Goal: Information Seeking & Learning: Learn about a topic

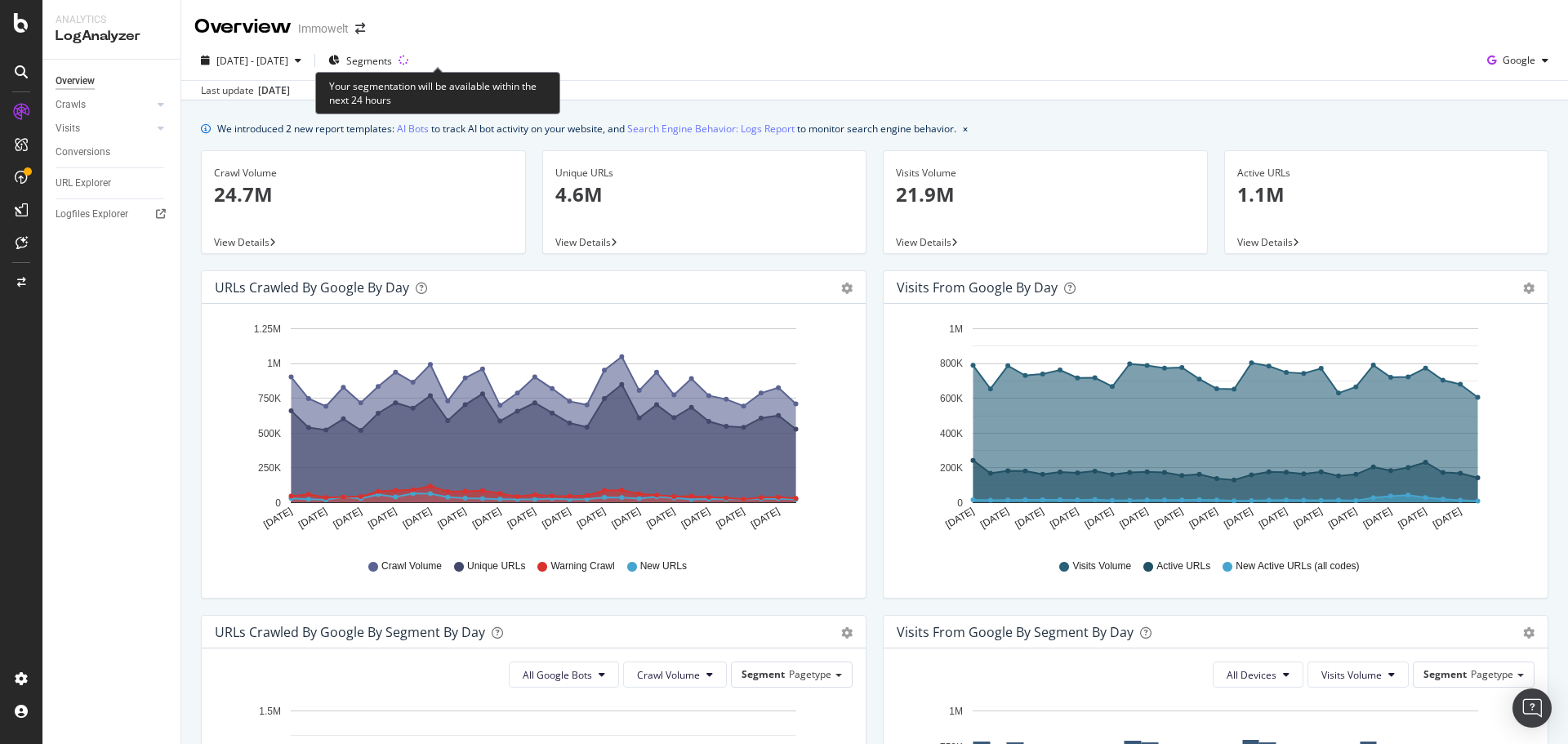
click at [408, 60] on div "Segments" at bounding box center [365, 61] width 87 height 26
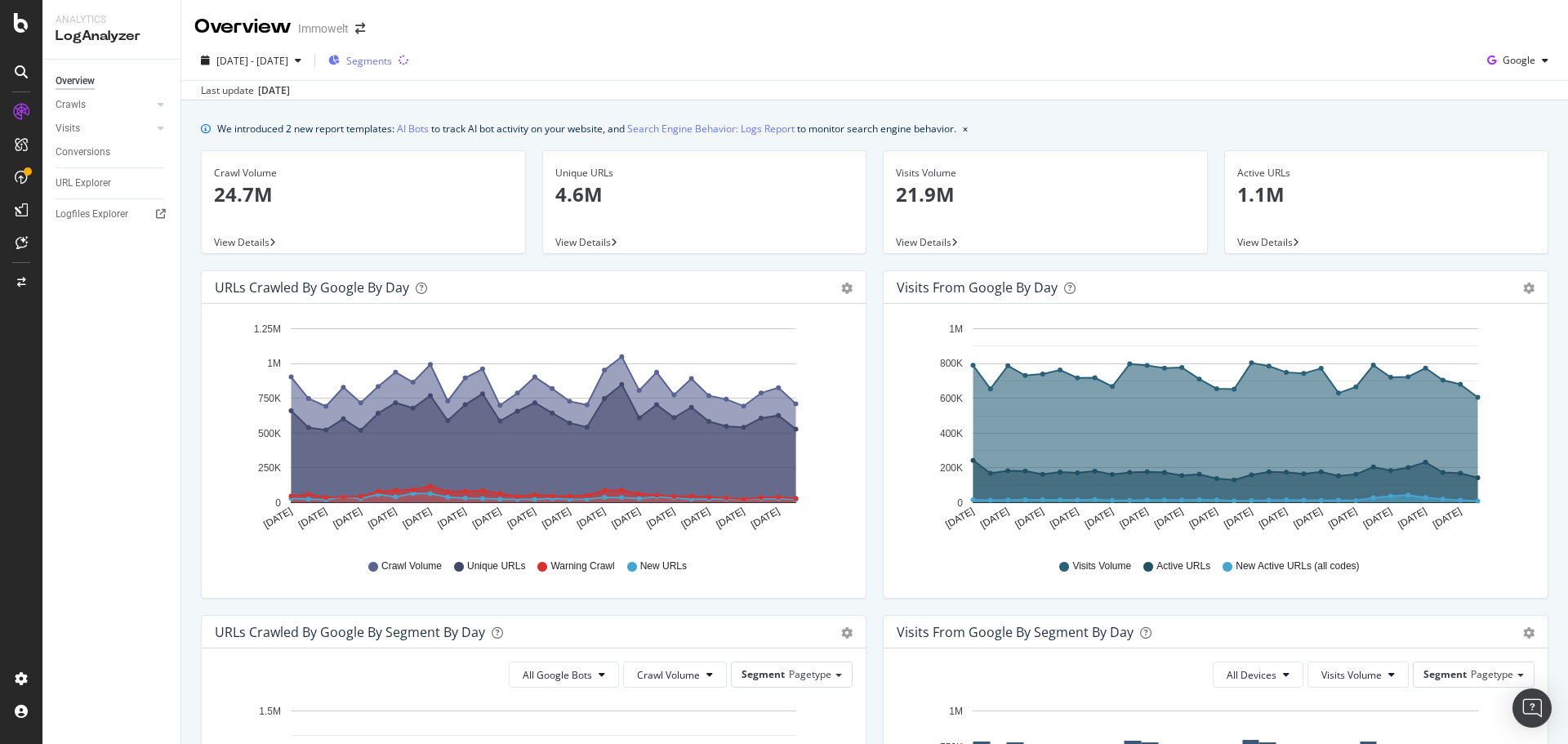
click at [392, 55] on span "Segments" at bounding box center [369, 61] width 46 height 14
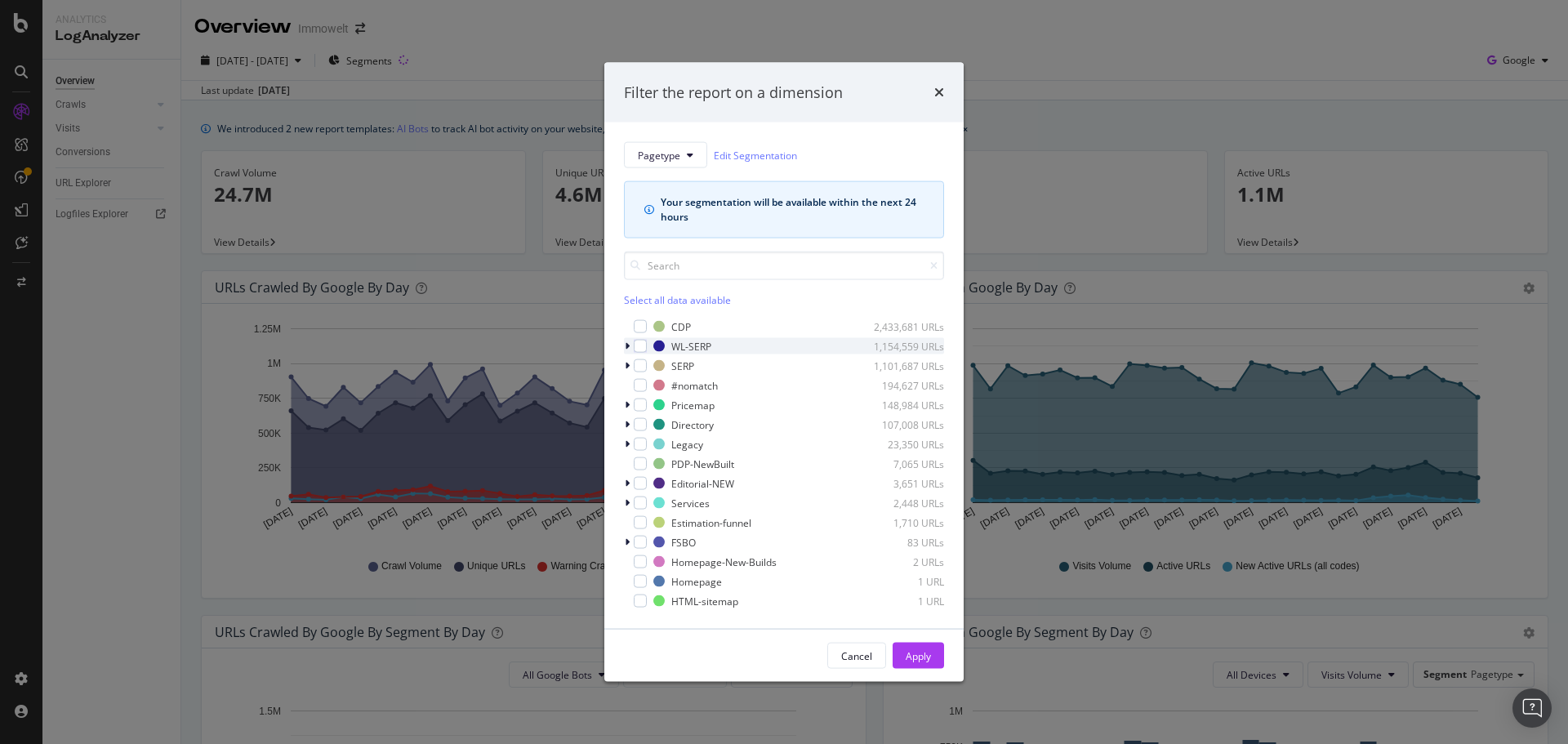
click at [625, 344] on icon "modal" at bounding box center [627, 346] width 5 height 10
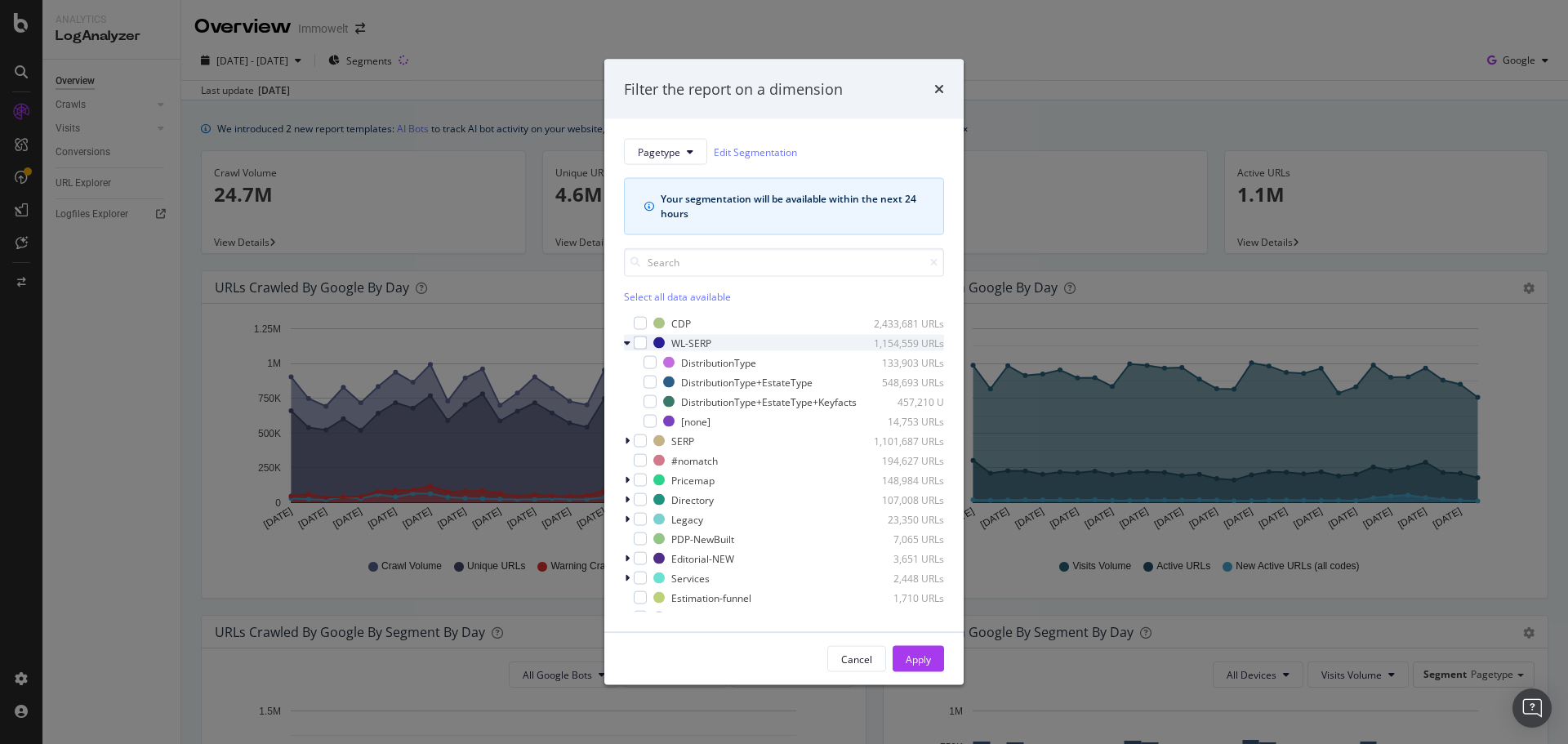
click at [632, 337] on div "modal" at bounding box center [628, 343] width 10 height 17
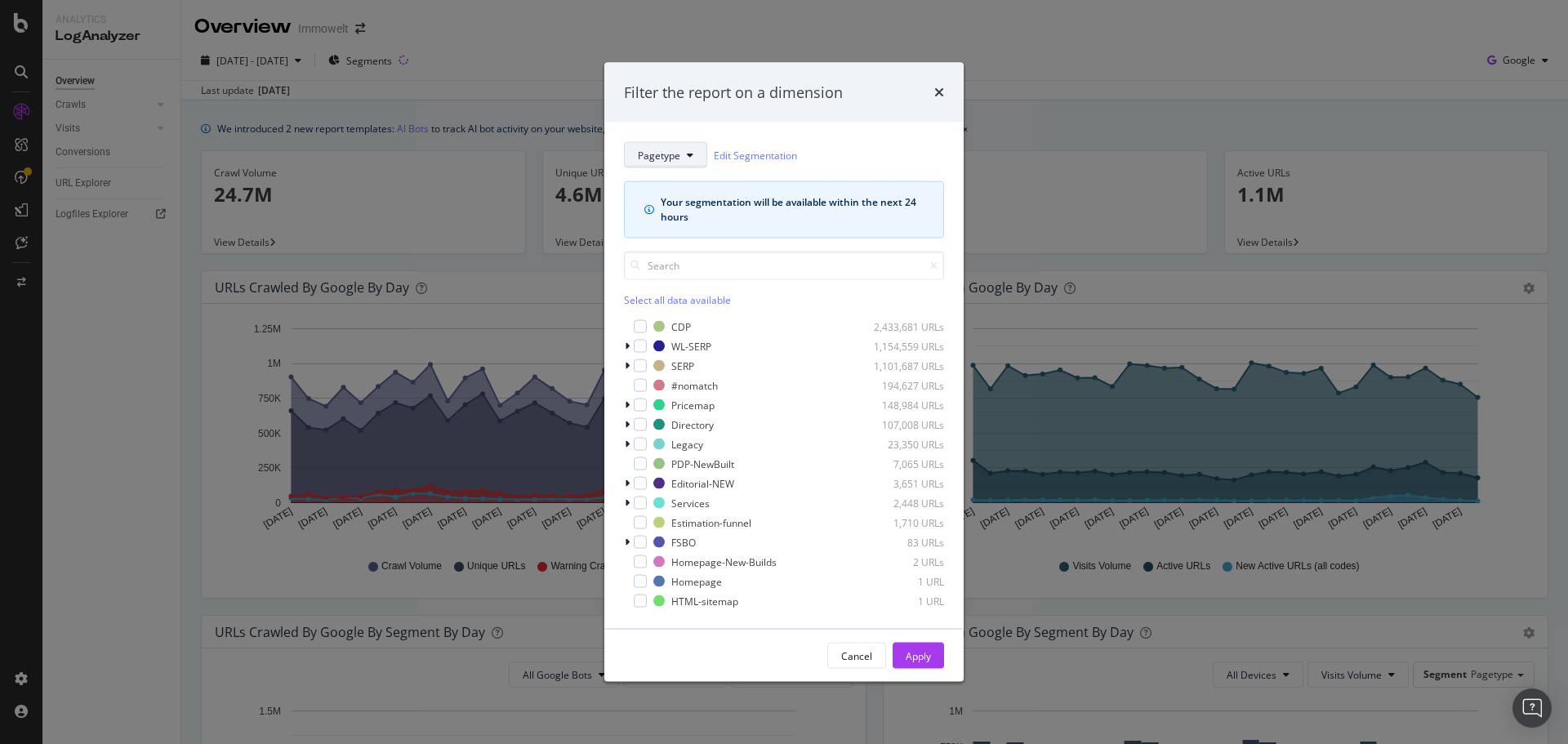
click at [669, 152] on span "Pagetype" at bounding box center [659, 154] width 42 height 14
click at [677, 389] on div "WL-Category" at bounding box center [689, 379] width 128 height 24
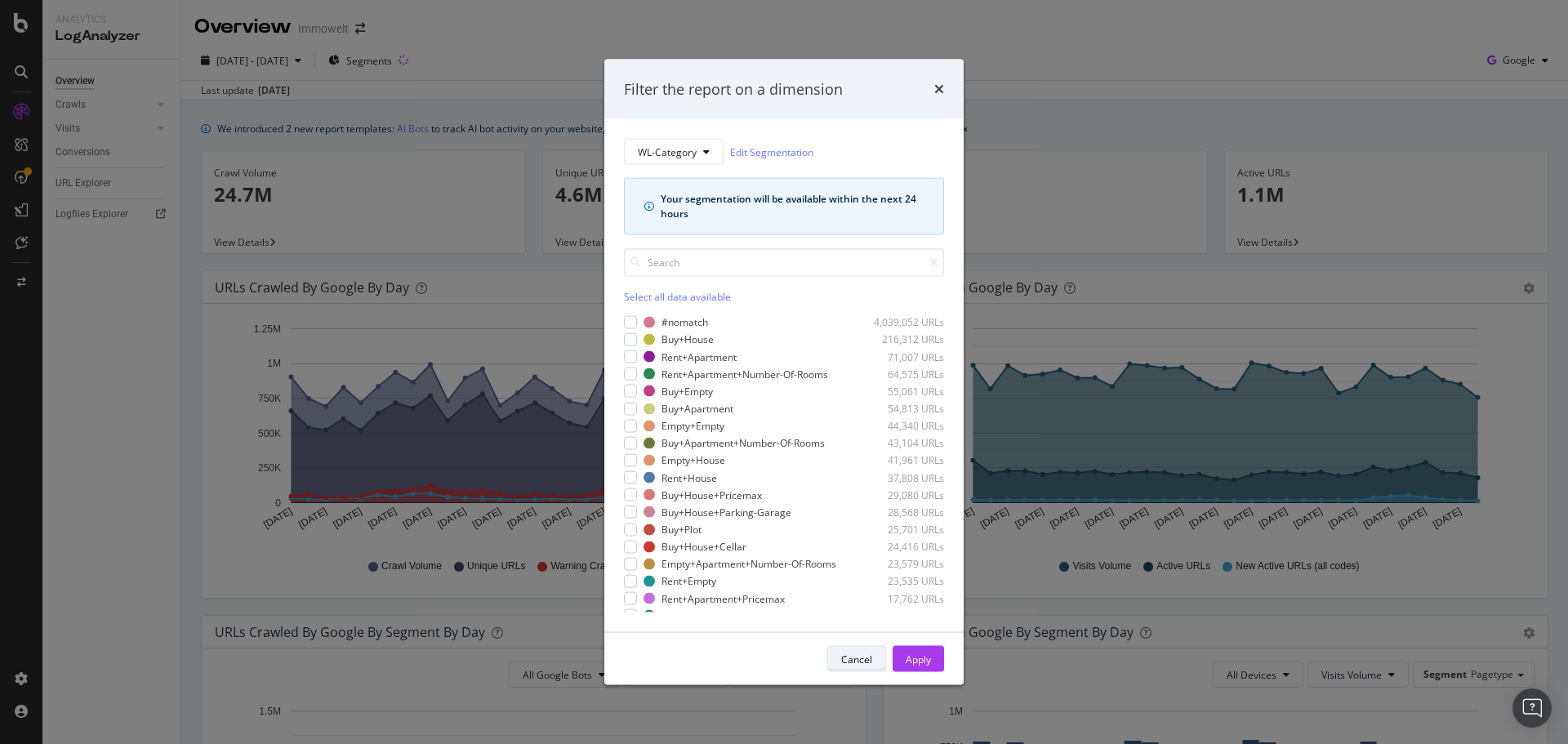
click at [854, 661] on div "Cancel" at bounding box center [856, 659] width 31 height 14
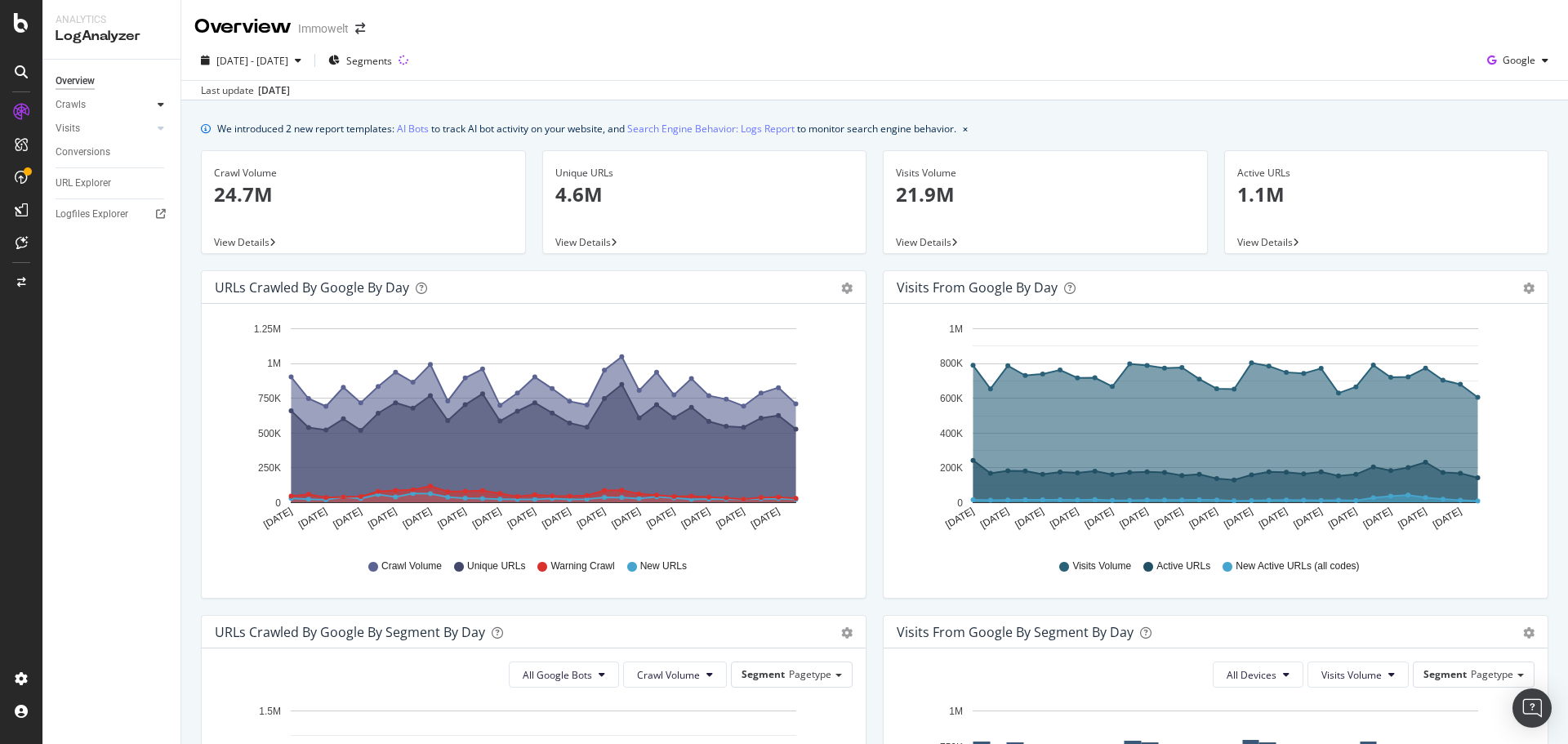
click at [160, 102] on icon at bounding box center [161, 104] width 6 height 10
click at [89, 155] on div "Segments Distribution" at bounding box center [108, 161] width 90 height 34
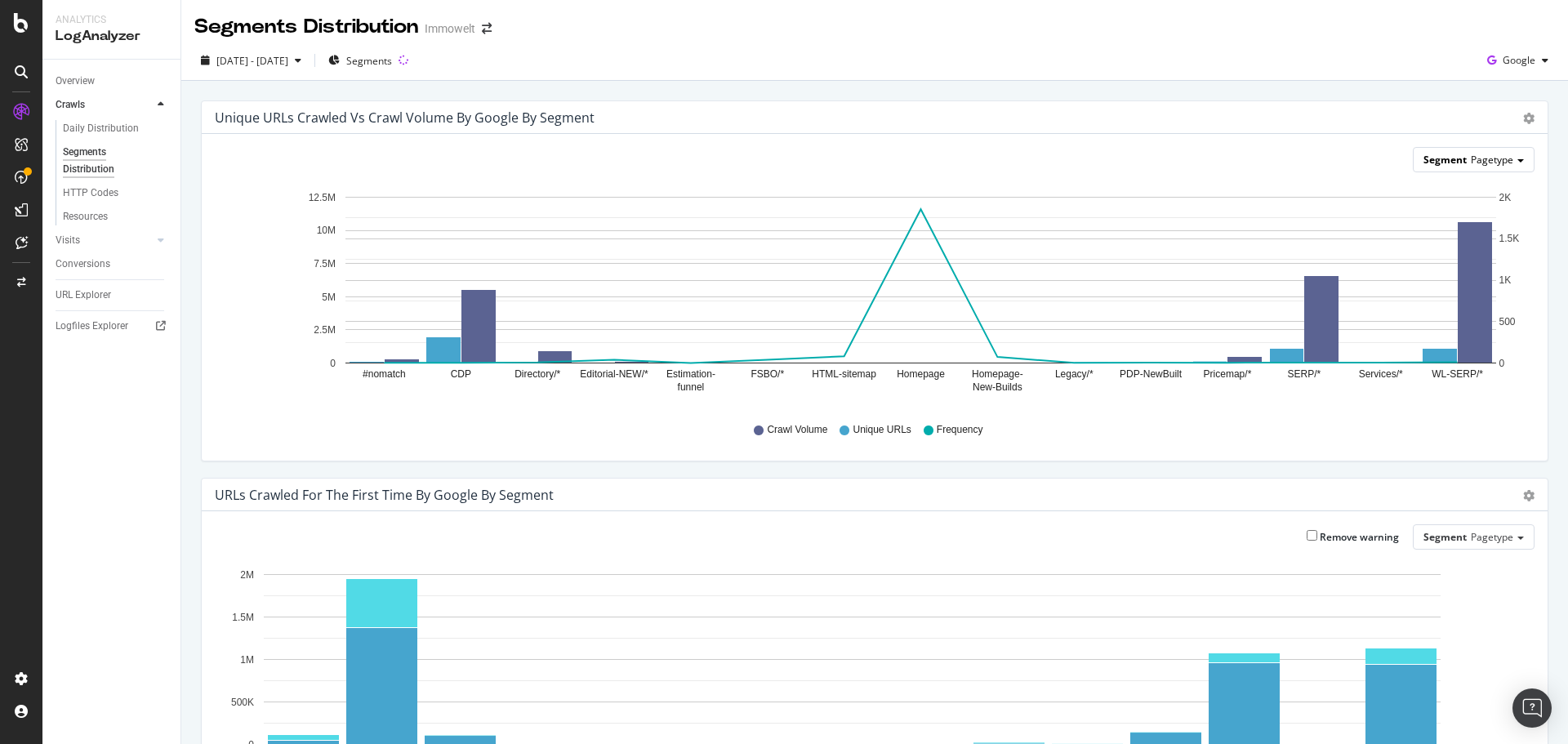
click at [1438, 165] on span "Segment" at bounding box center [1445, 160] width 43 height 14
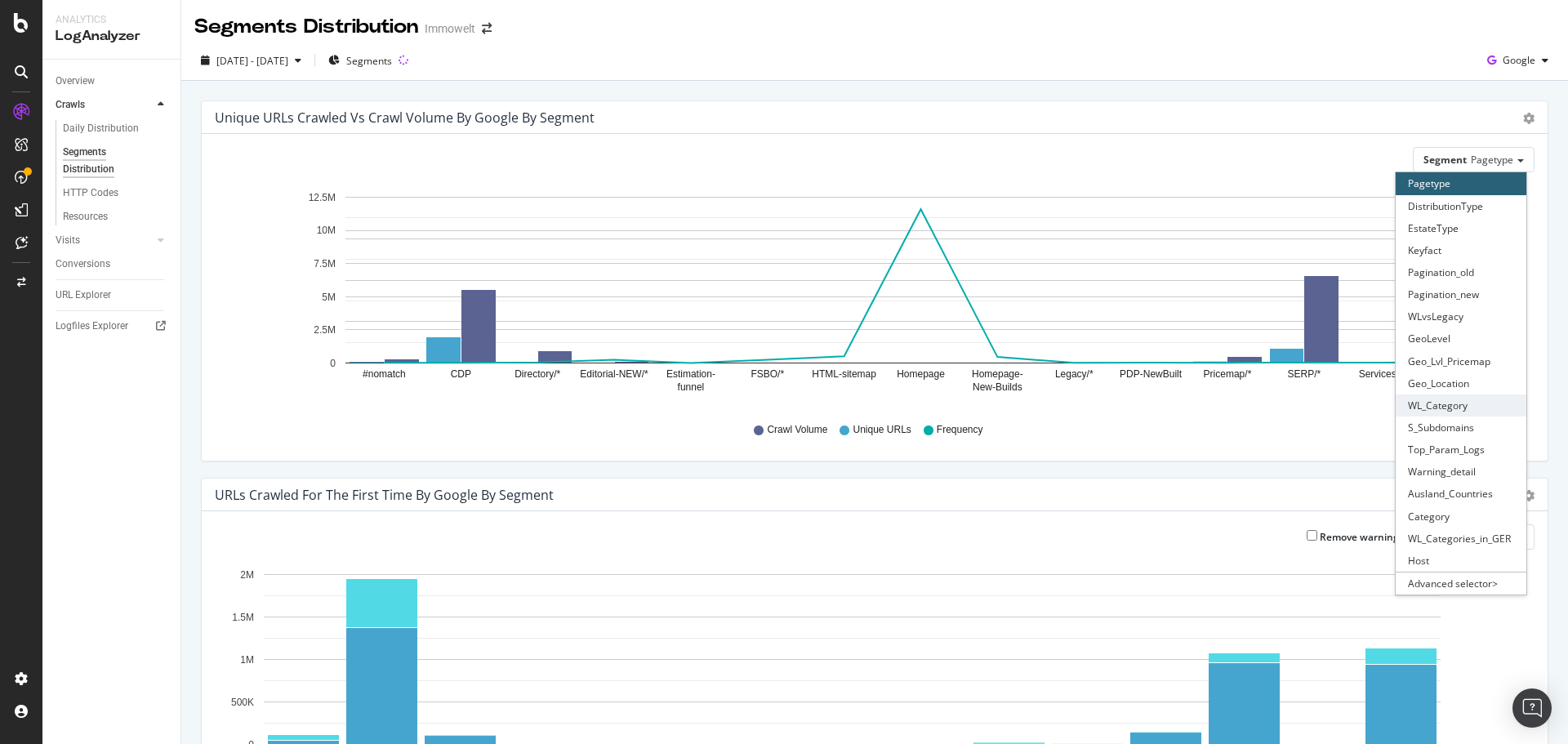
click at [1445, 407] on div "WL_Category" at bounding box center [1461, 405] width 131 height 22
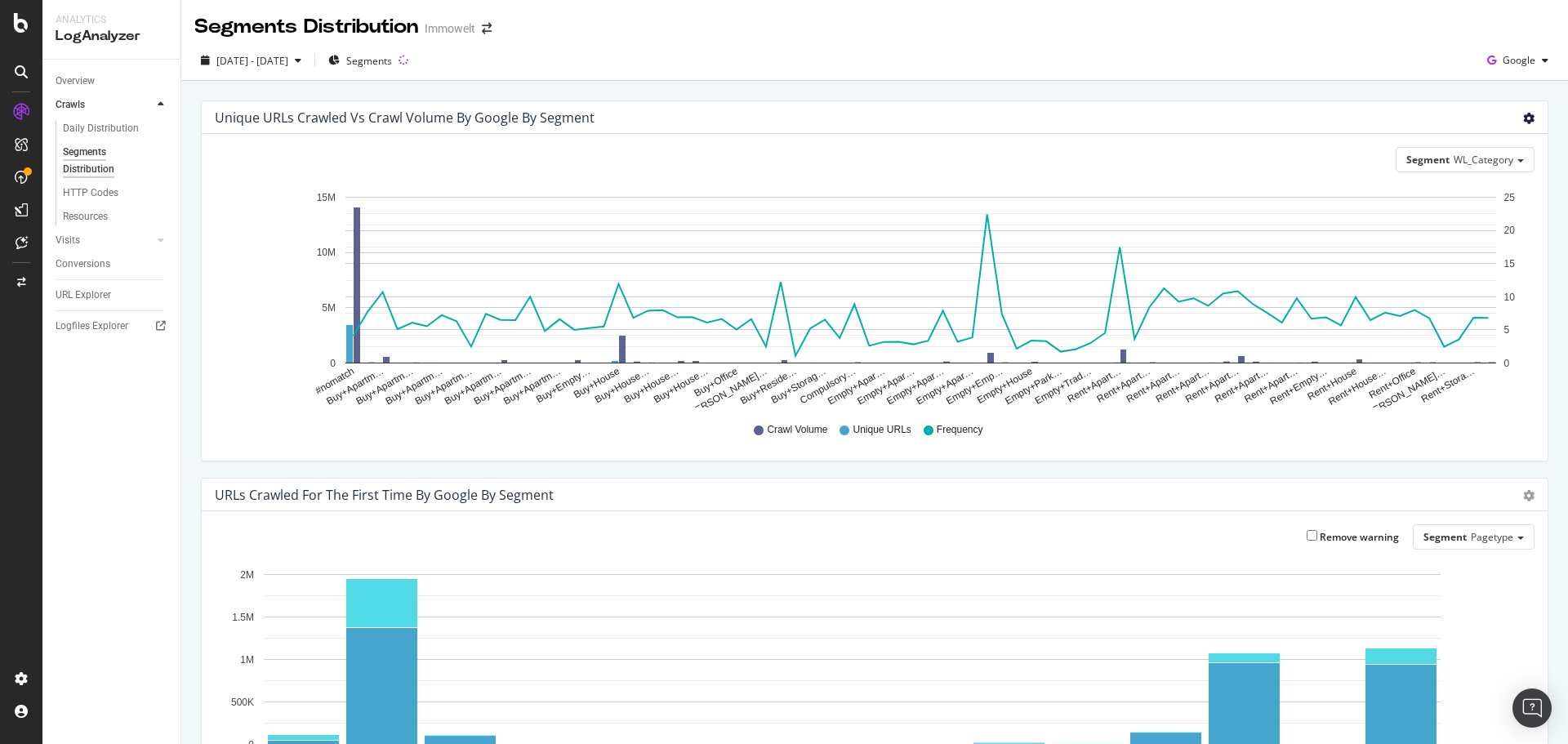
click at [1523, 115] on icon "gear" at bounding box center [1529, 118] width 11 height 11
click at [1443, 184] on span "Table" at bounding box center [1481, 180] width 131 height 22
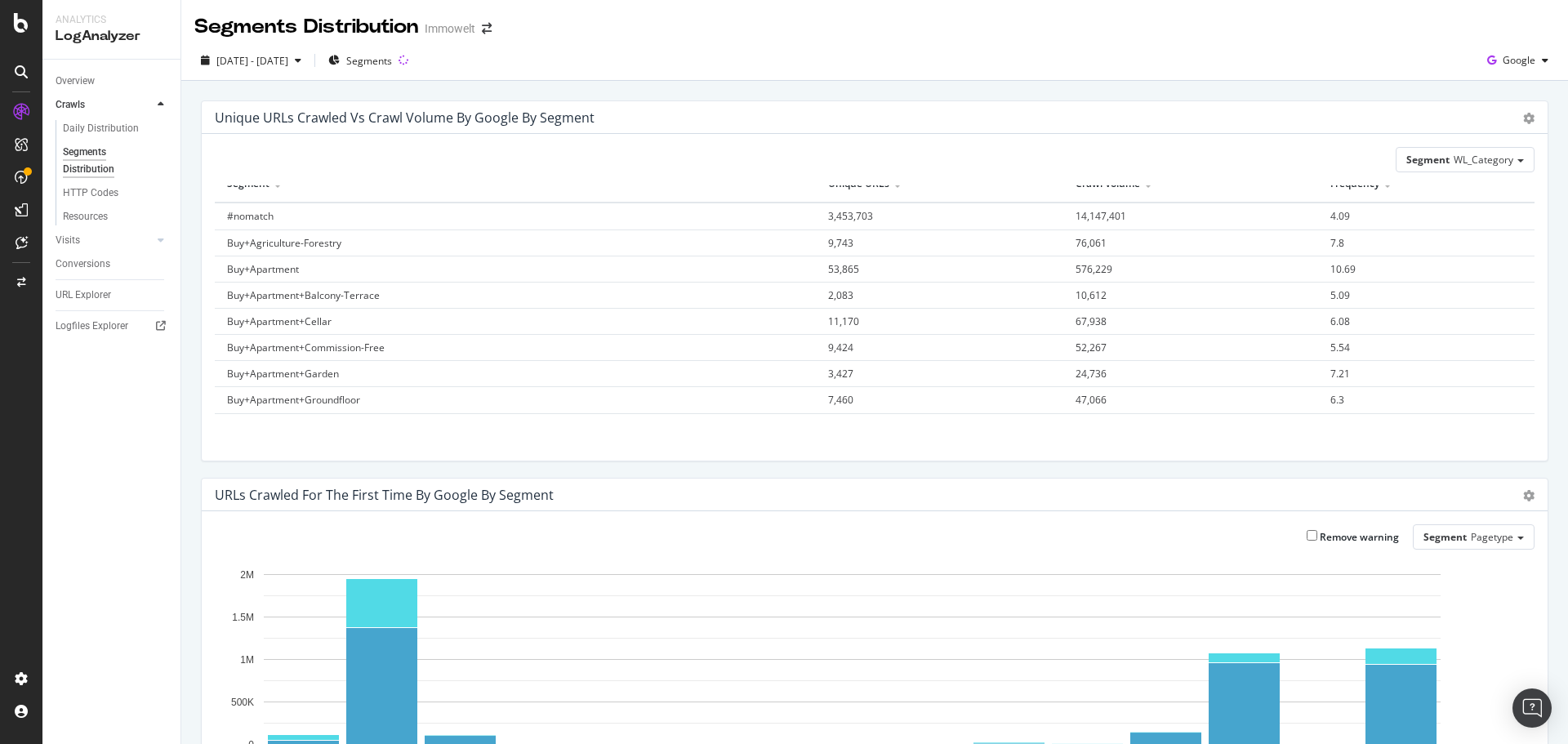
scroll to position [8, 0]
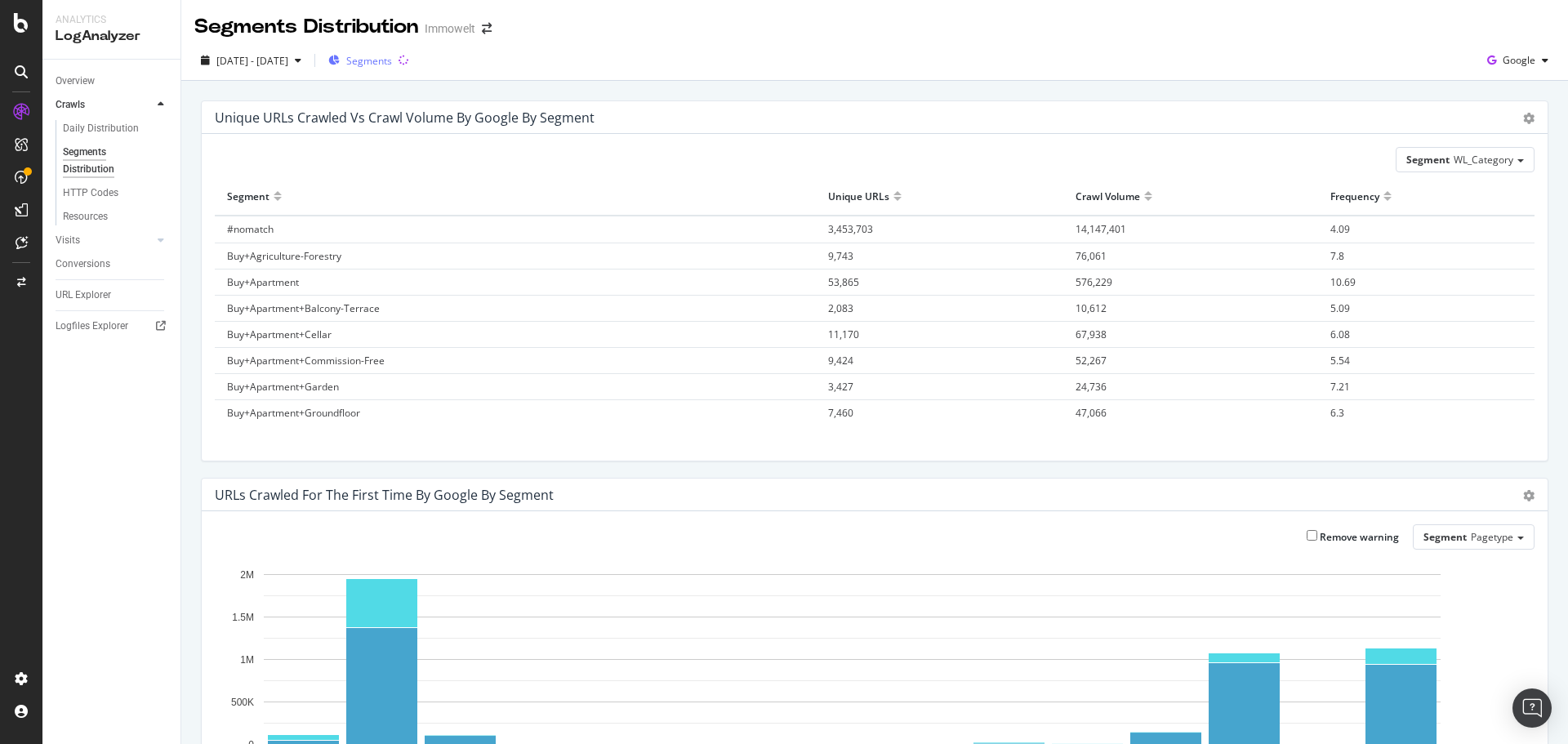
click at [392, 68] on div "Segments" at bounding box center [360, 61] width 64 height 25
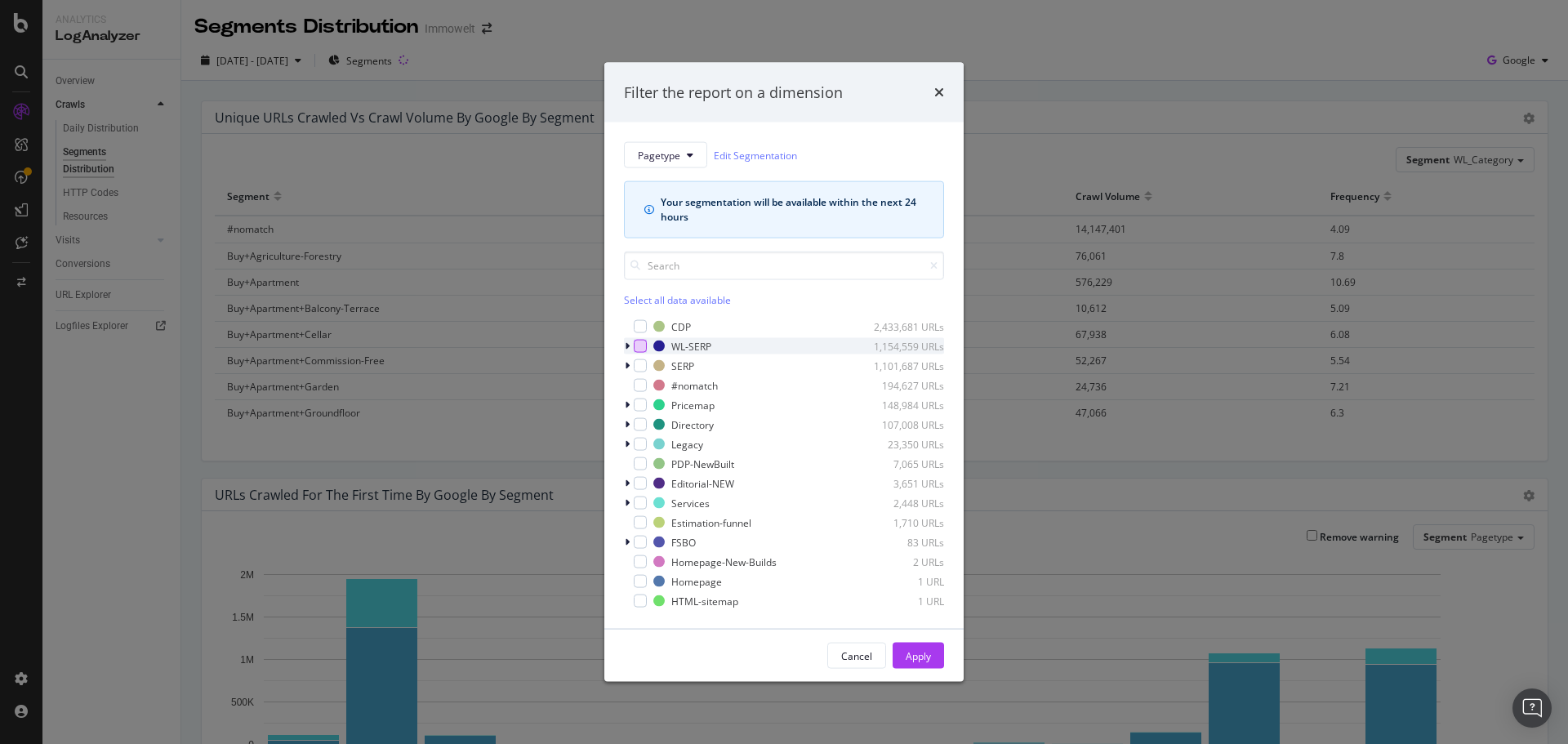
click at [643, 346] on div "modal" at bounding box center [640, 346] width 13 height 13
click at [927, 655] on div "Apply" at bounding box center [918, 655] width 25 height 14
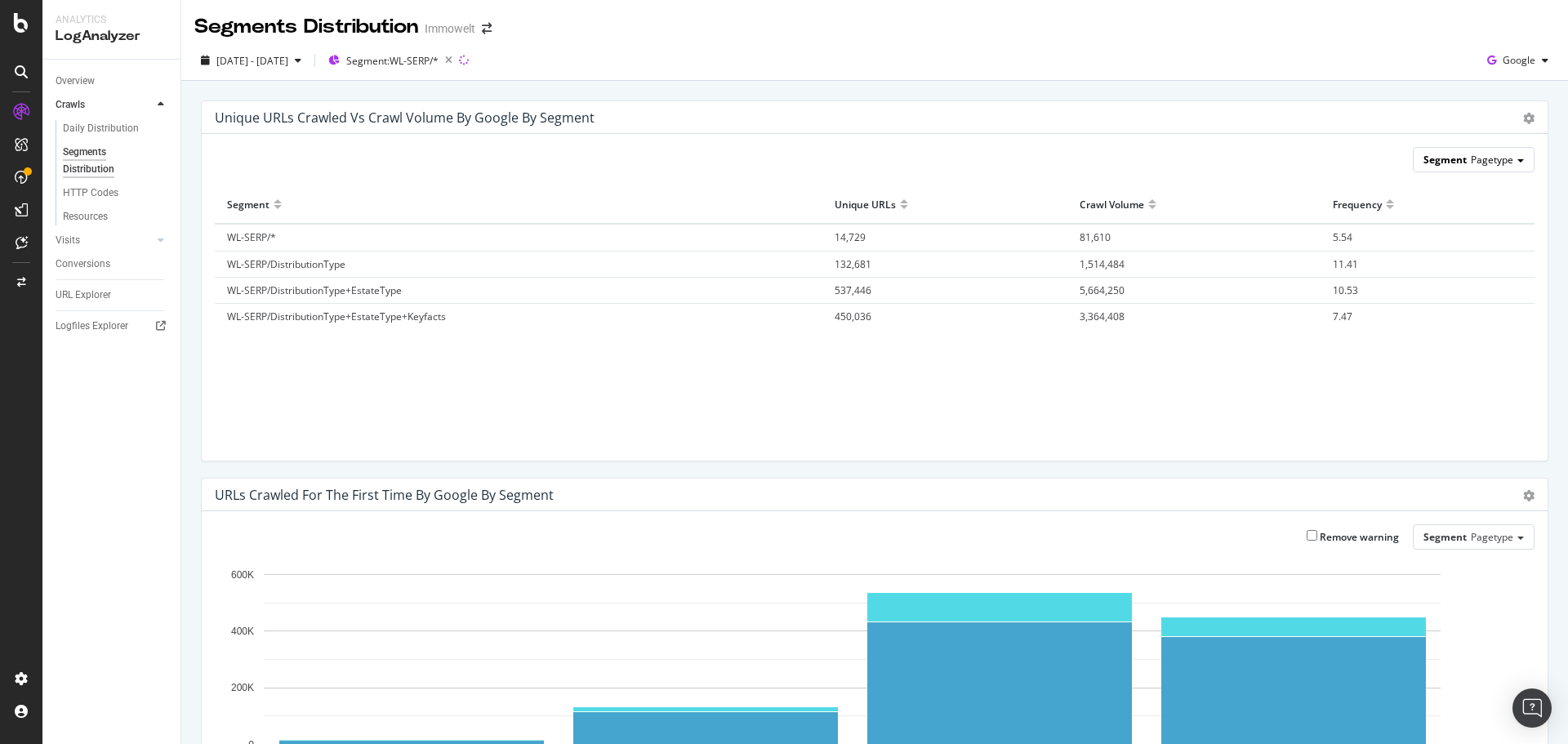
click at [1481, 158] on span "Pagetype" at bounding box center [1493, 160] width 42 height 14
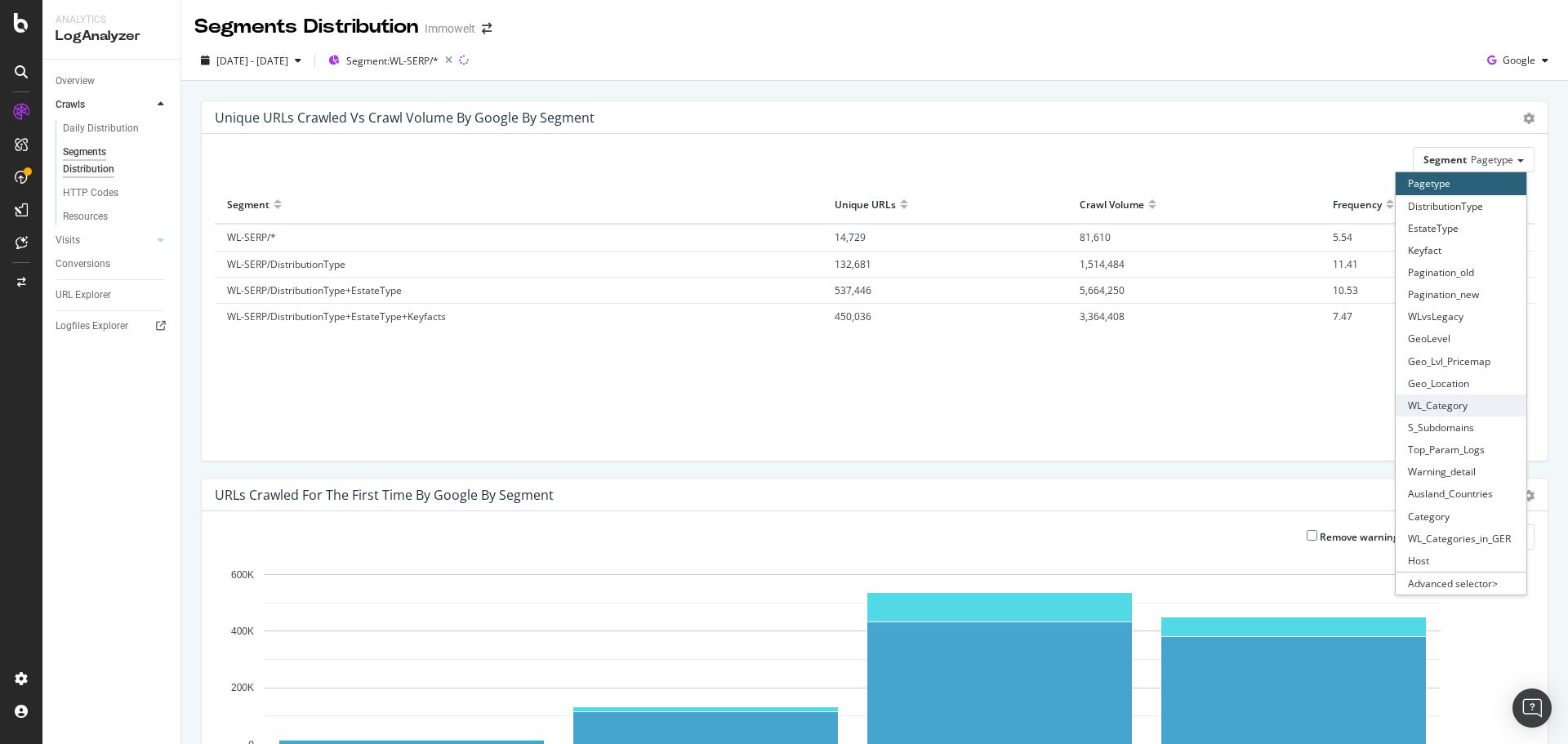
click at [1439, 408] on div "WL_Category" at bounding box center [1461, 405] width 131 height 22
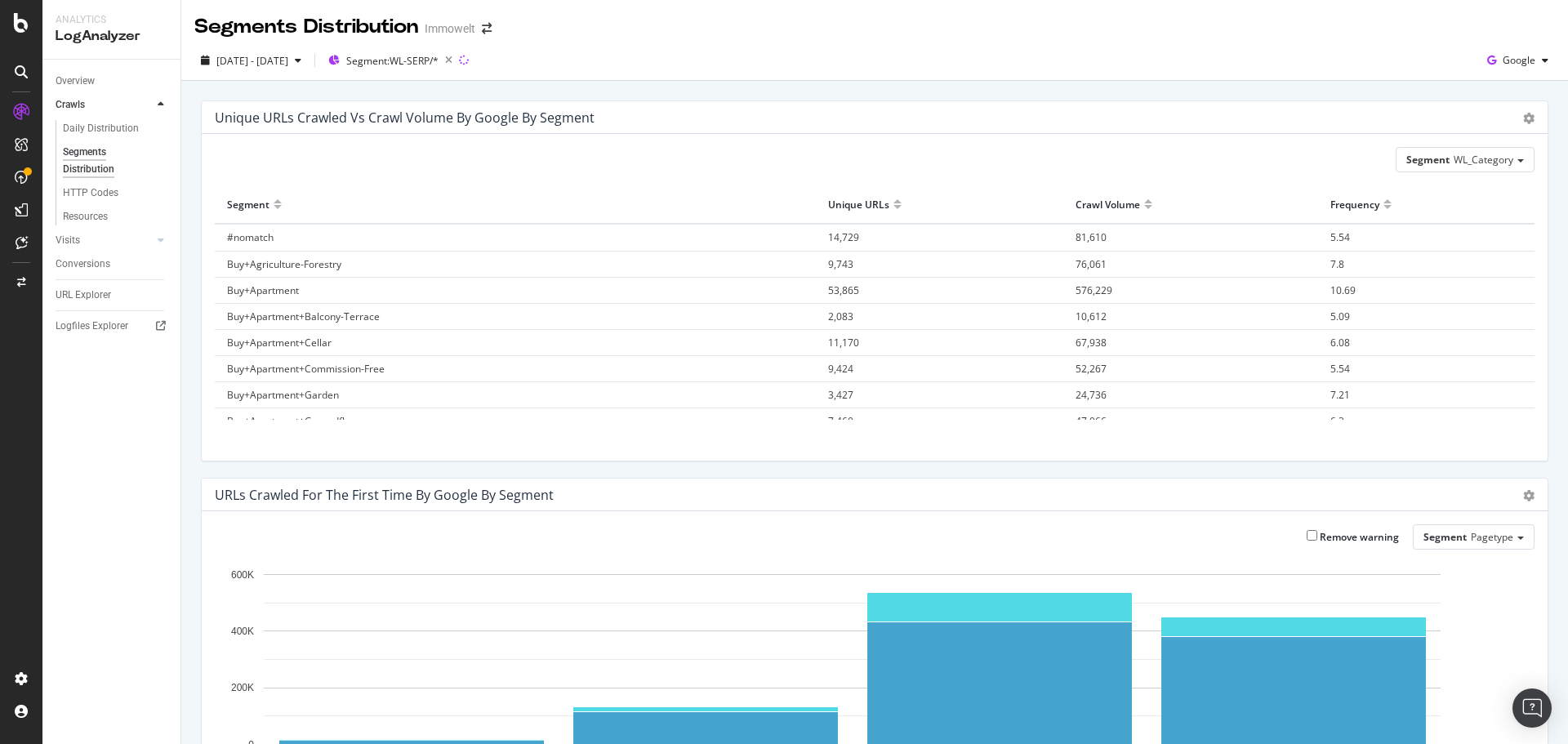
click at [1144, 201] on div at bounding box center [1148, 197] width 8 height 12
click at [1144, 207] on div at bounding box center [1148, 211] width 8 height 12
click at [1523, 122] on icon "gear" at bounding box center [1529, 118] width 11 height 11
click at [1290, 164] on div "Segment WL_Category" at bounding box center [875, 160] width 1320 height 25
